Goal: Task Accomplishment & Management: Use online tool/utility

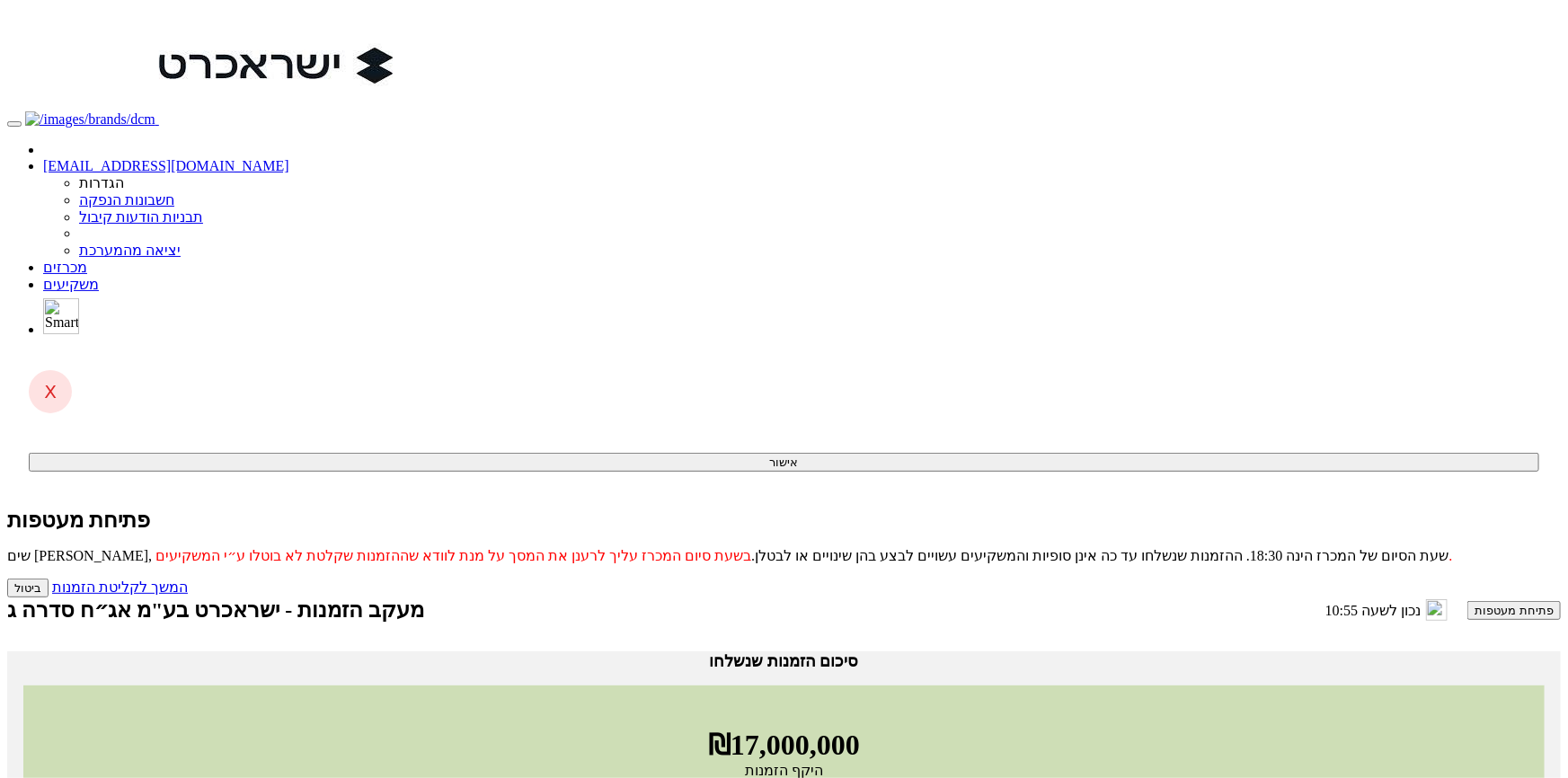
click at [1467, 601] on button "פתיחת מעטפות" at bounding box center [1513, 610] width 93 height 19
click at [188, 579] on link "המשך לקליטת הזמנות" at bounding box center [119, 587] width 136 height 16
